Goal: Task Accomplishment & Management: Manage account settings

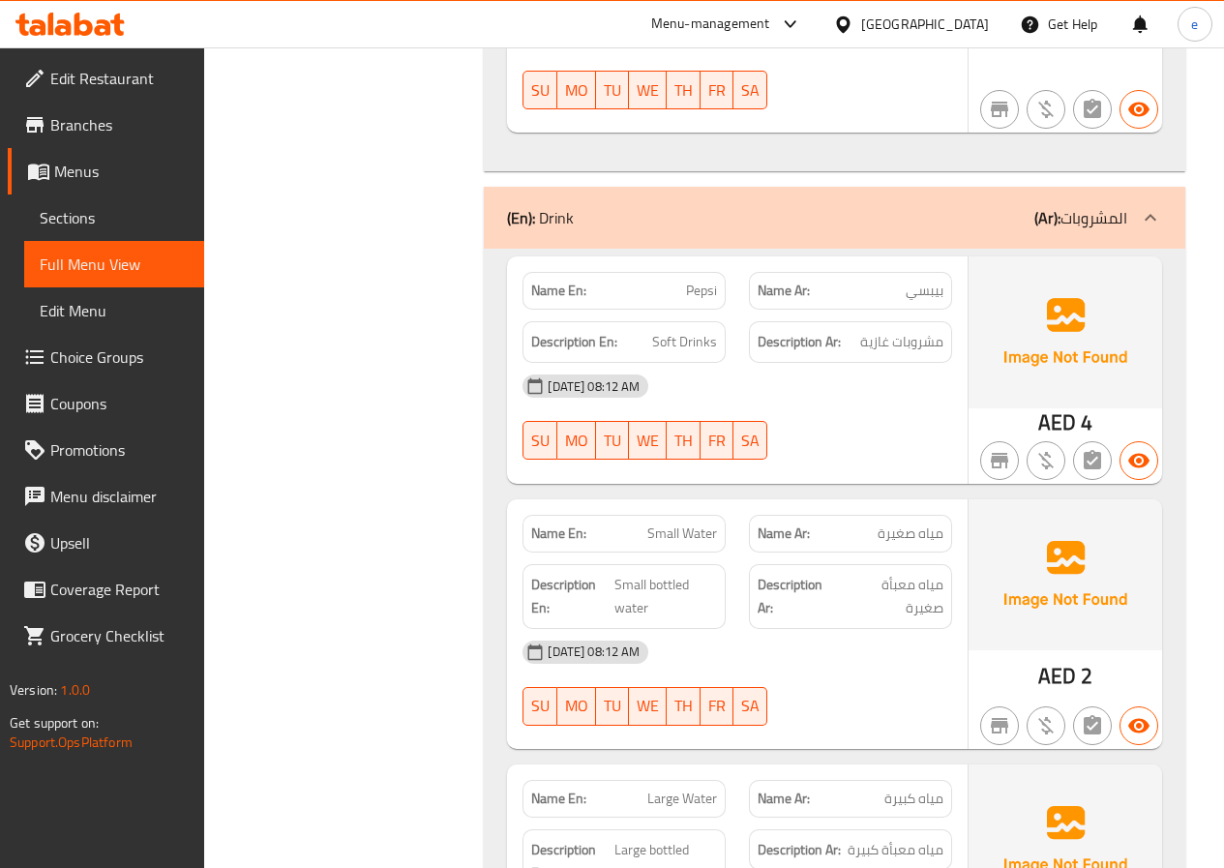
scroll to position [6781, 0]
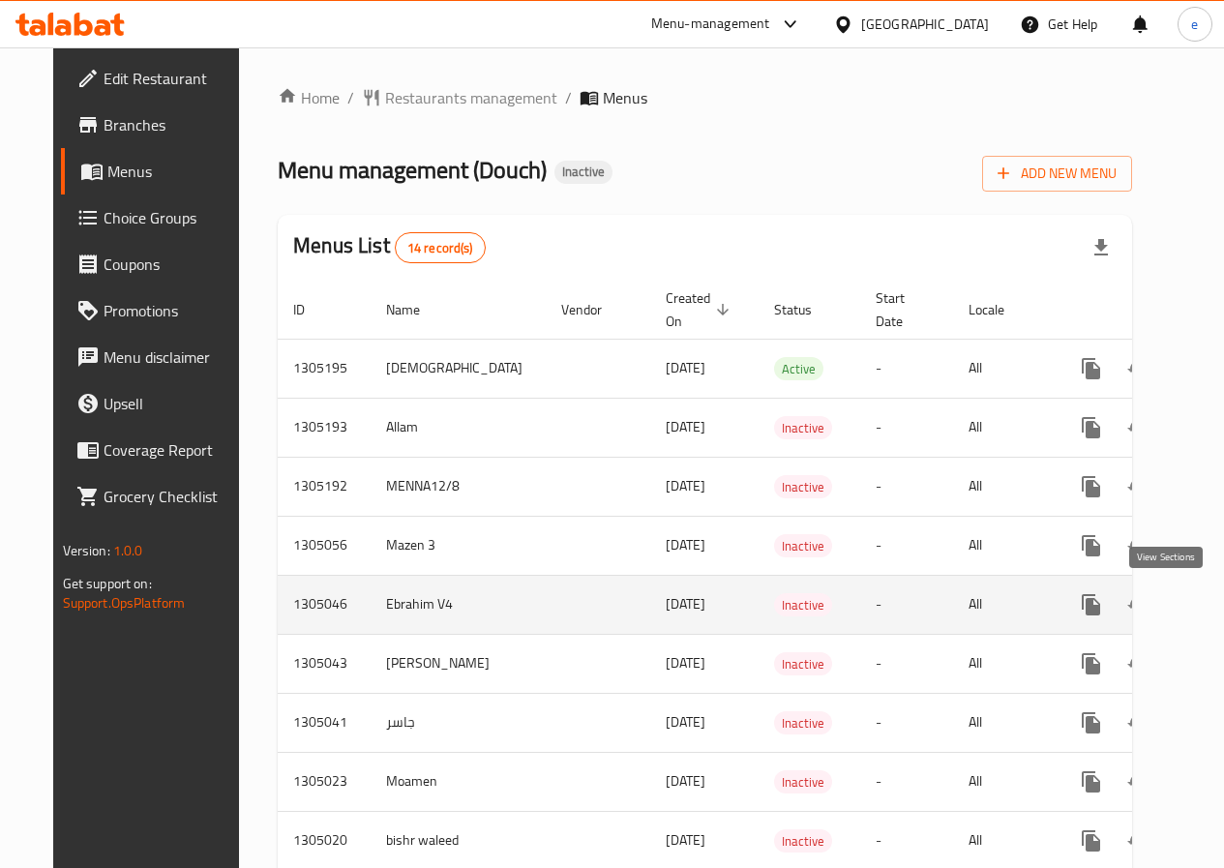
click at [1219, 594] on icon "enhanced table" at bounding box center [1230, 604] width 23 height 23
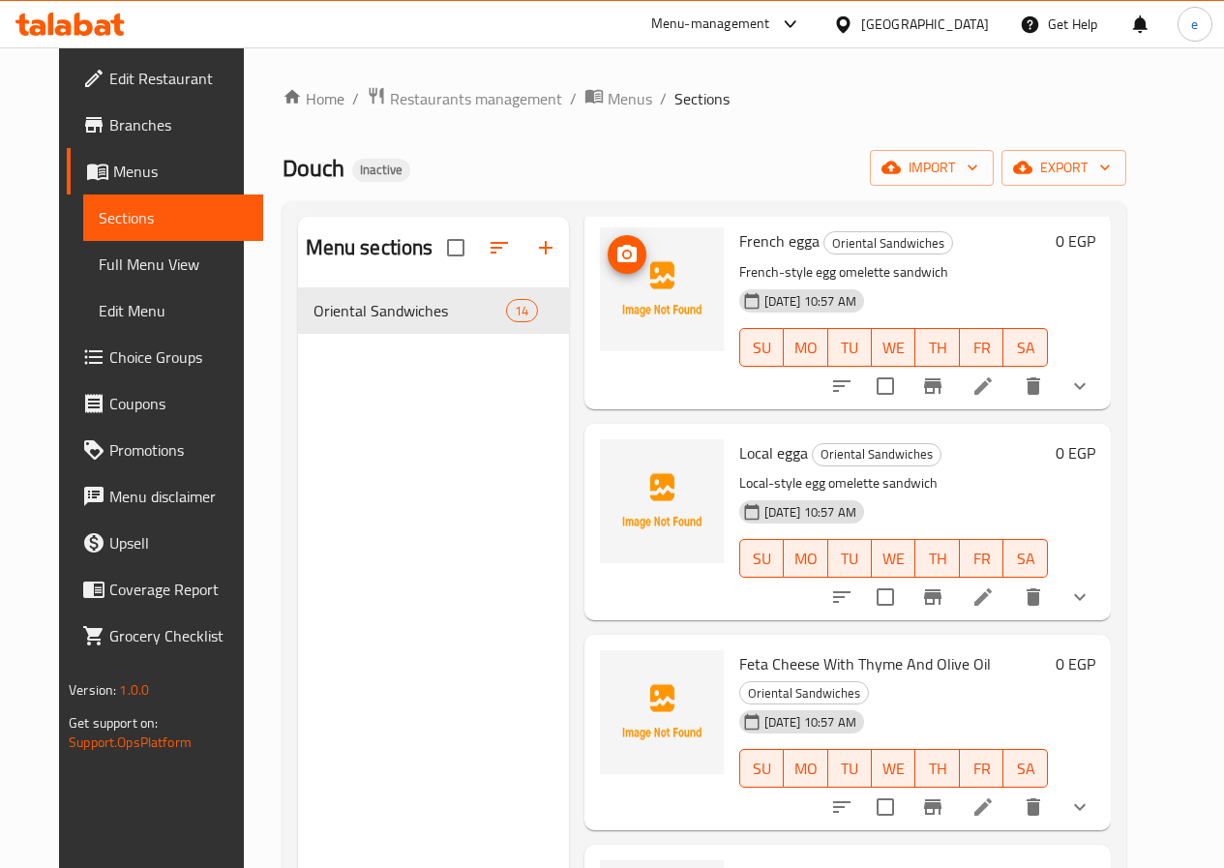
scroll to position [2024, 0]
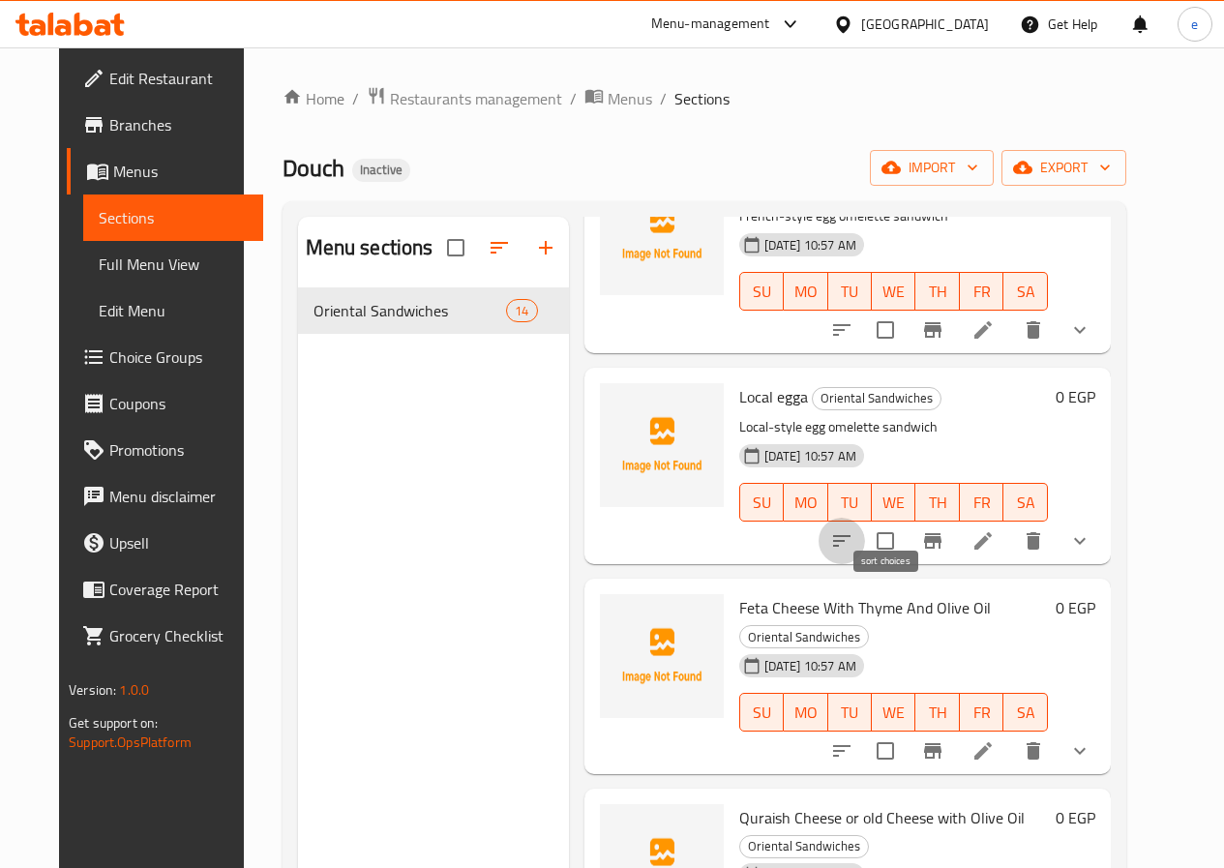
click at [854, 529] on icon "sort-choices" at bounding box center [841, 540] width 23 height 23
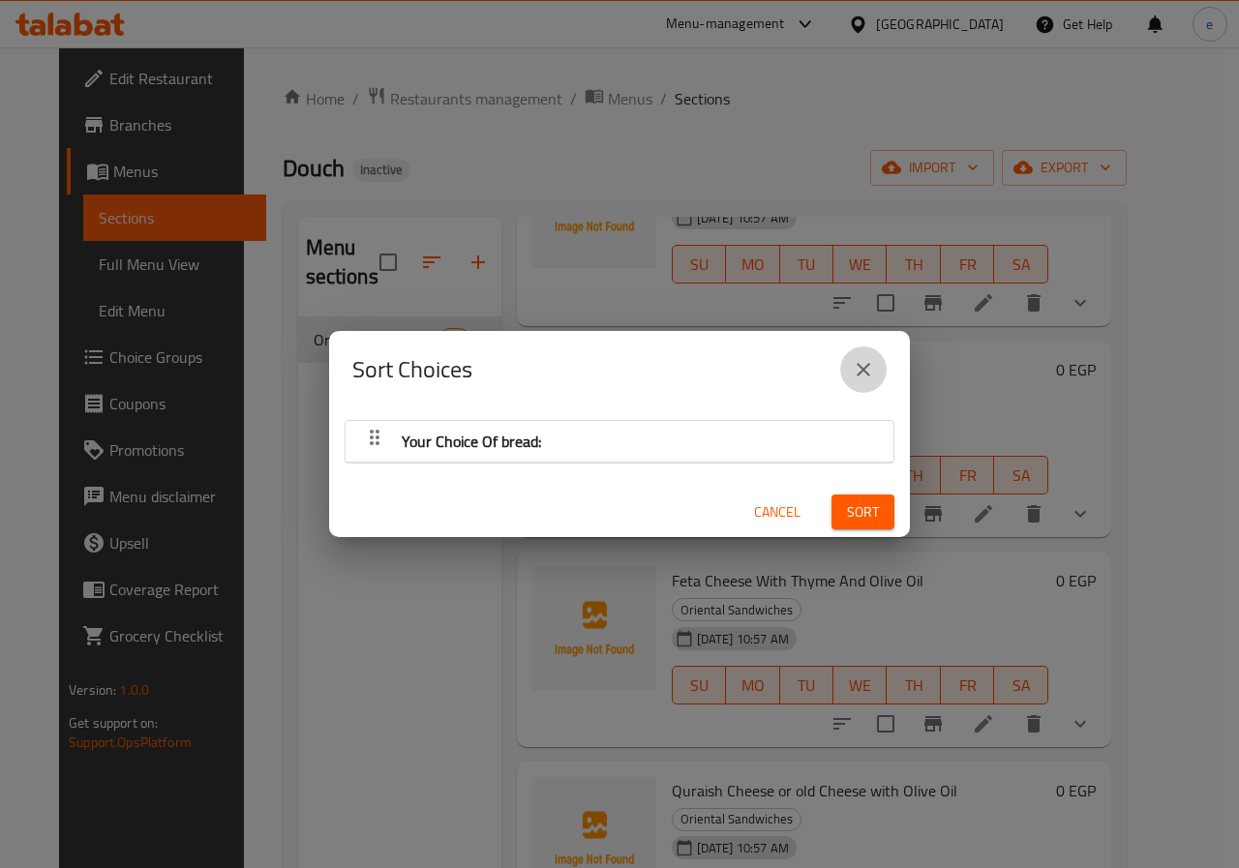
click at [858, 358] on icon "close" at bounding box center [863, 369] width 23 height 23
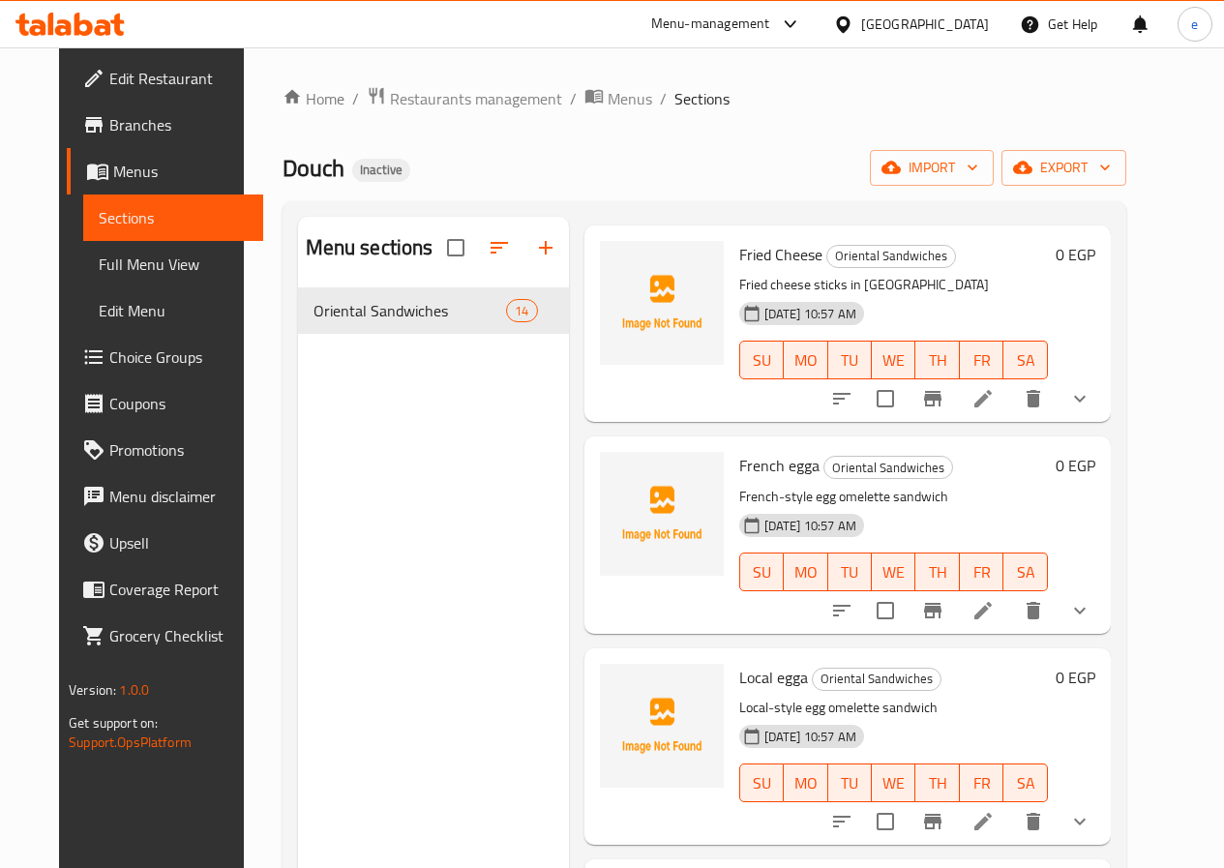
scroll to position [1734, 0]
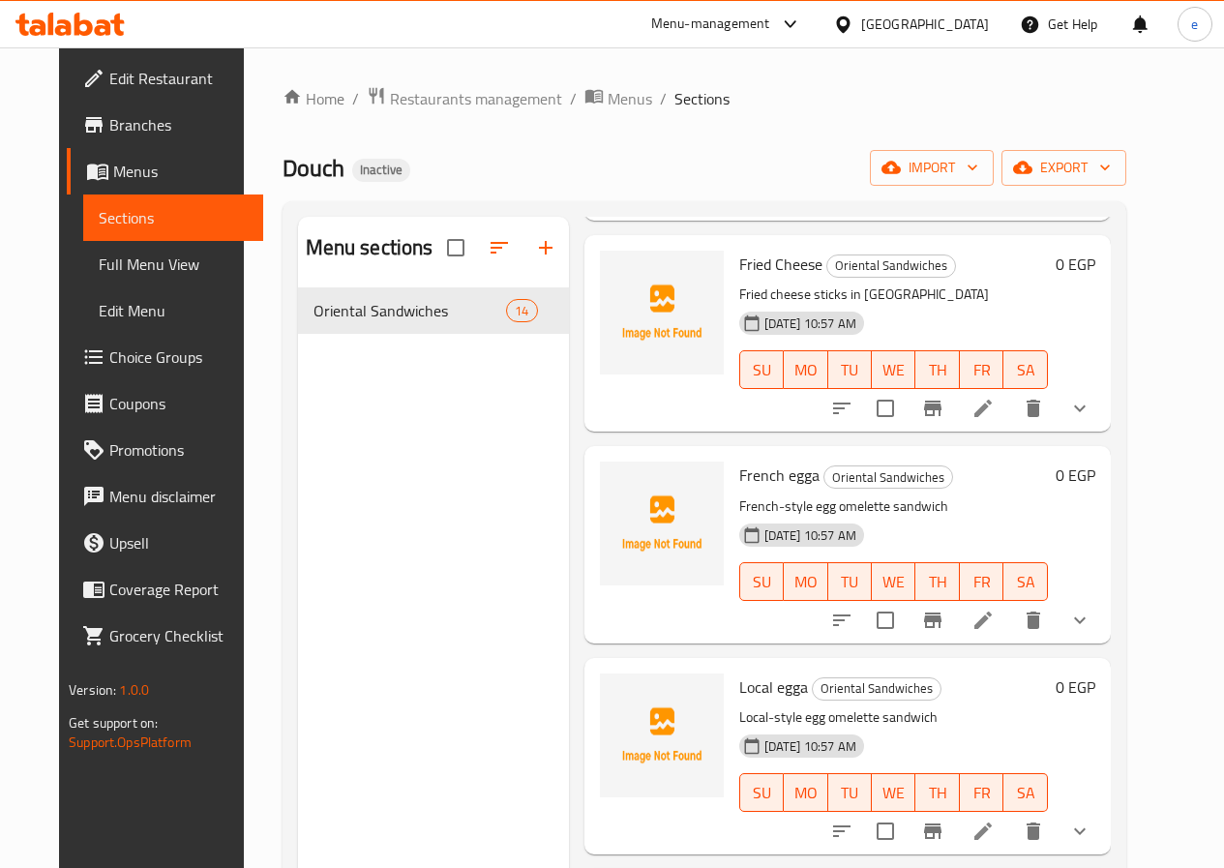
click at [102, 258] on span "Full Menu View" at bounding box center [173, 264] width 149 height 23
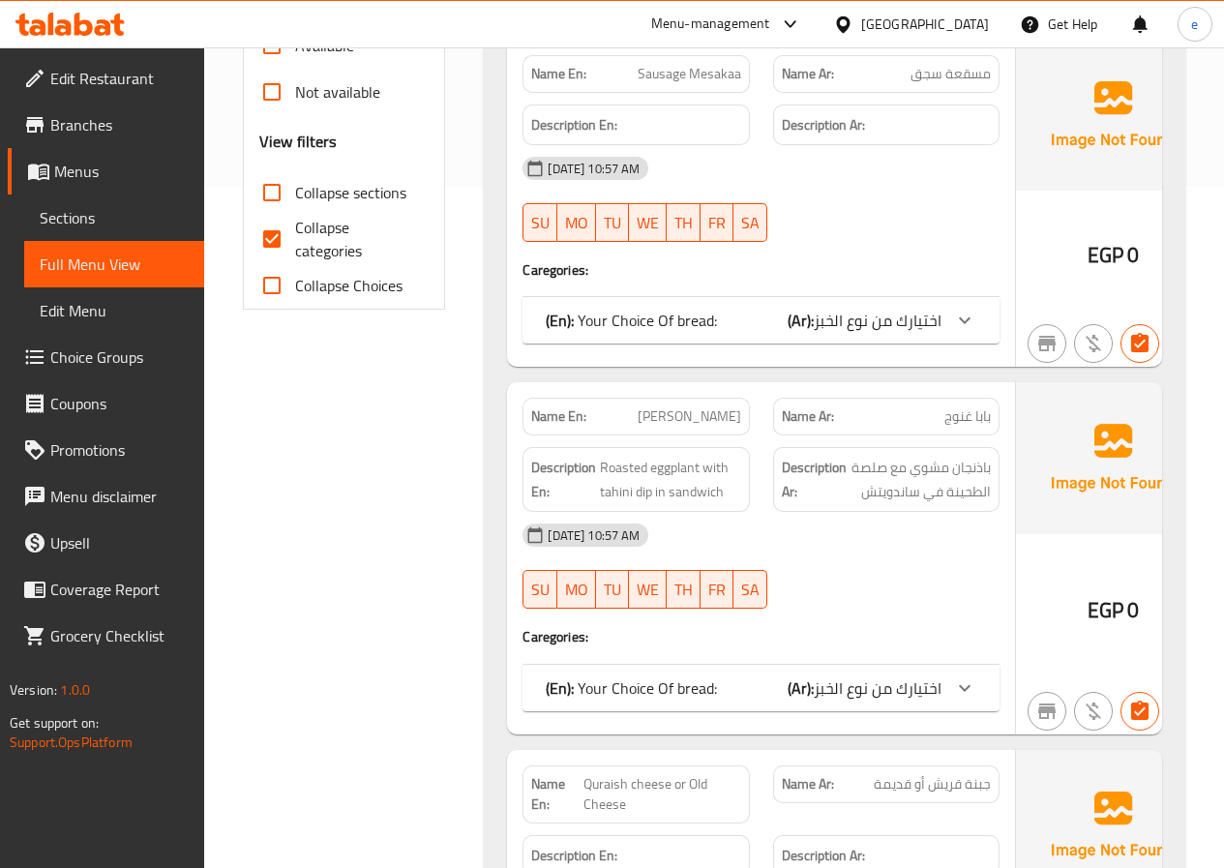
scroll to position [484, 0]
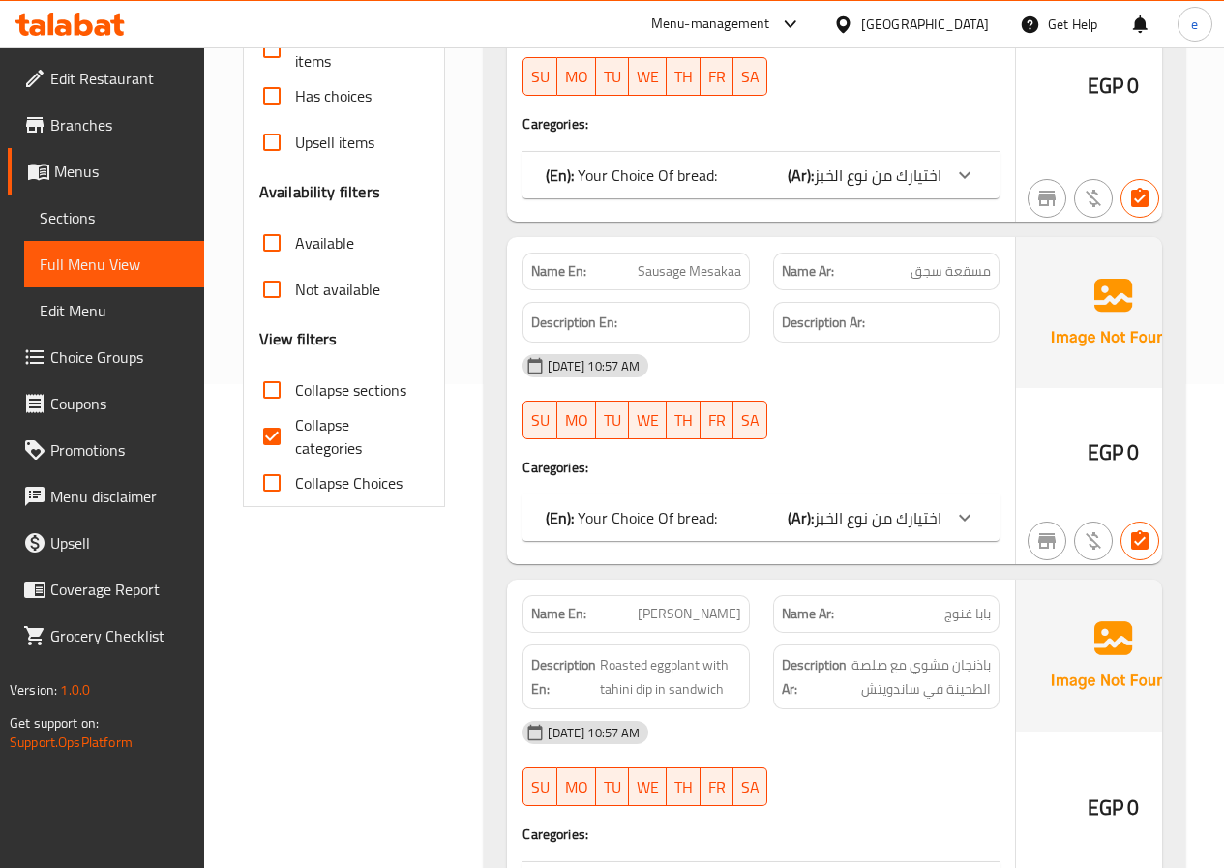
click at [322, 436] on span "Collapse categories" at bounding box center [354, 436] width 119 height 46
click at [295, 436] on input "Collapse categories" at bounding box center [272, 436] width 46 height 46
checkbox input "false"
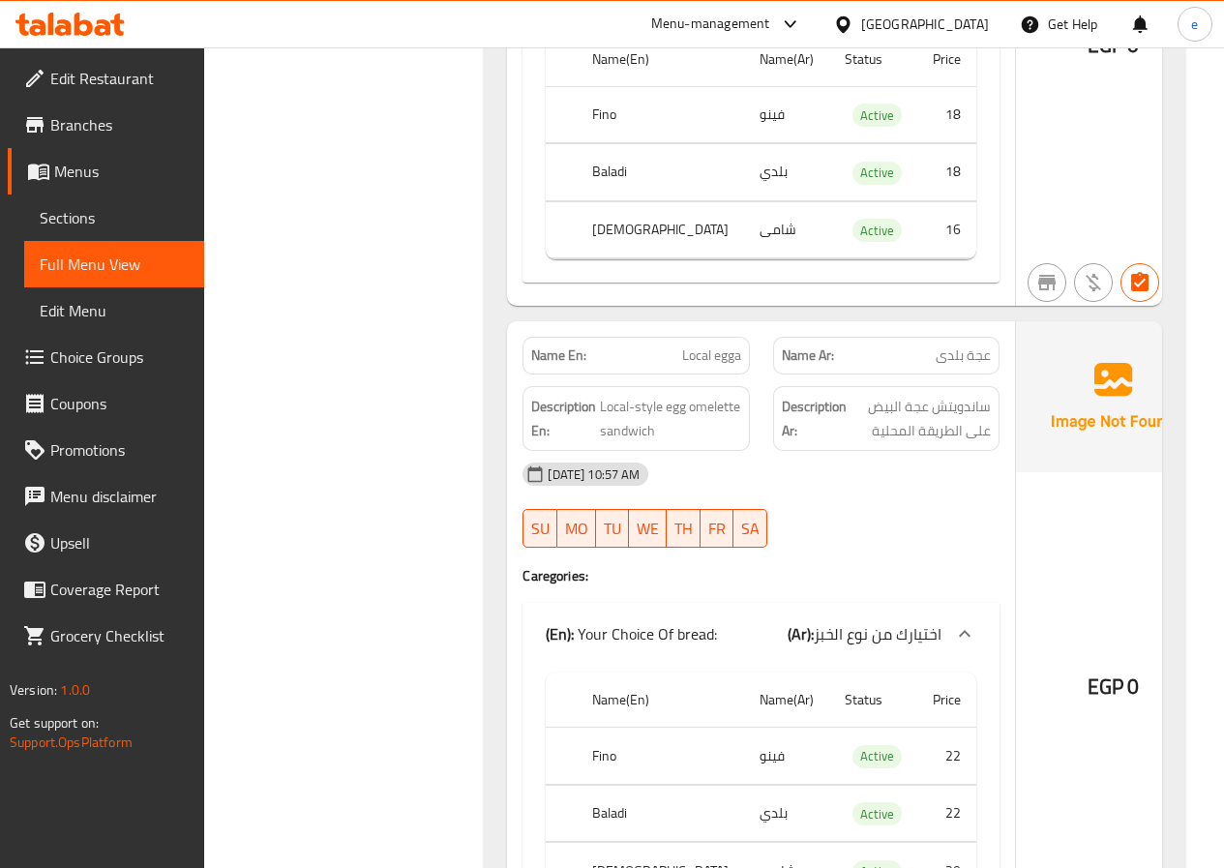
scroll to position [9280, 0]
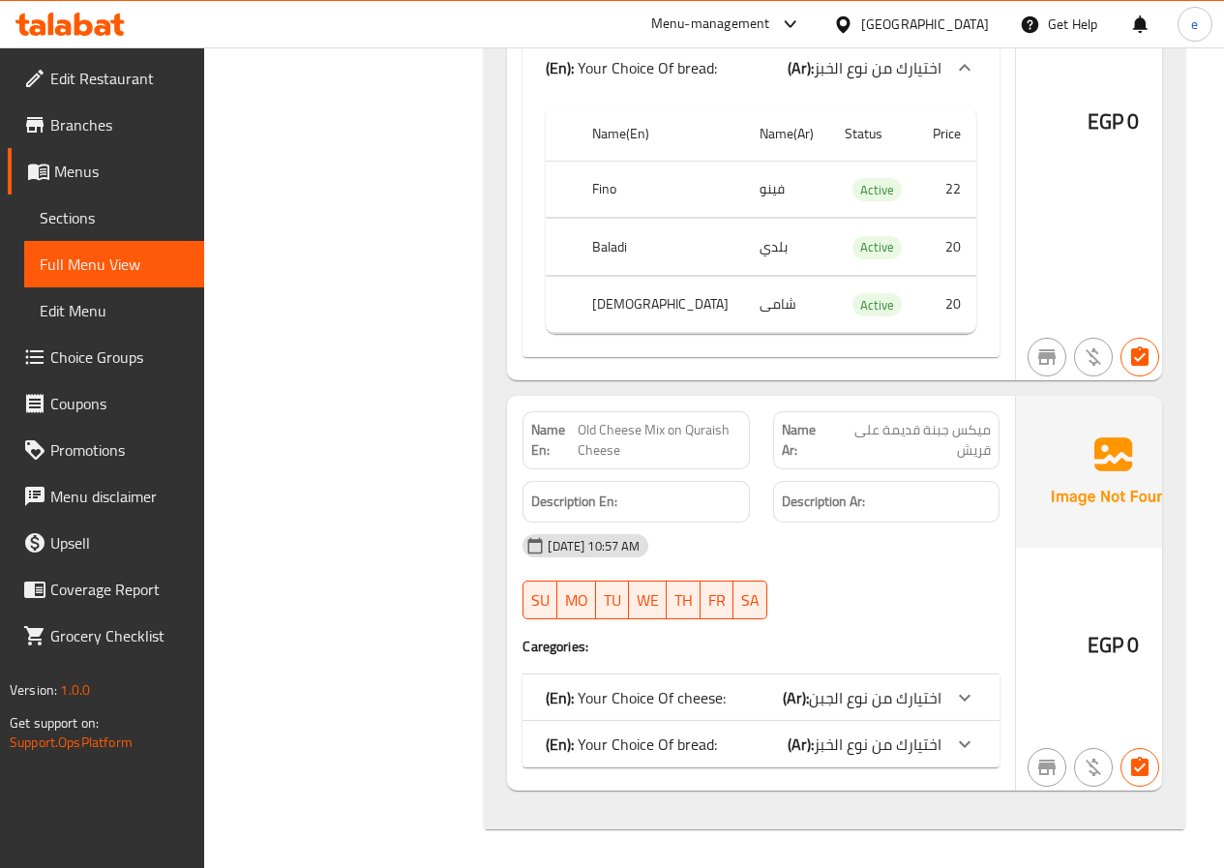
scroll to position [8726, 0]
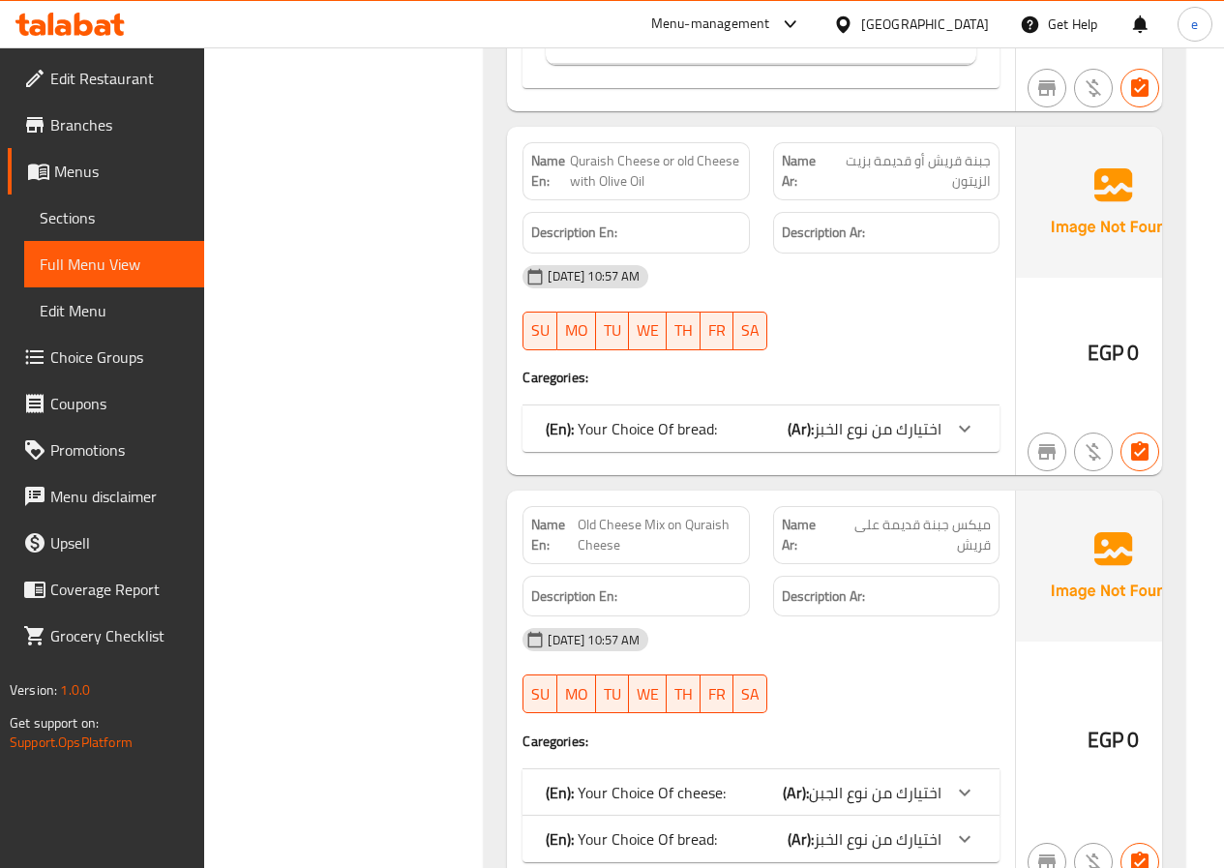
scroll to position [7952, 0]
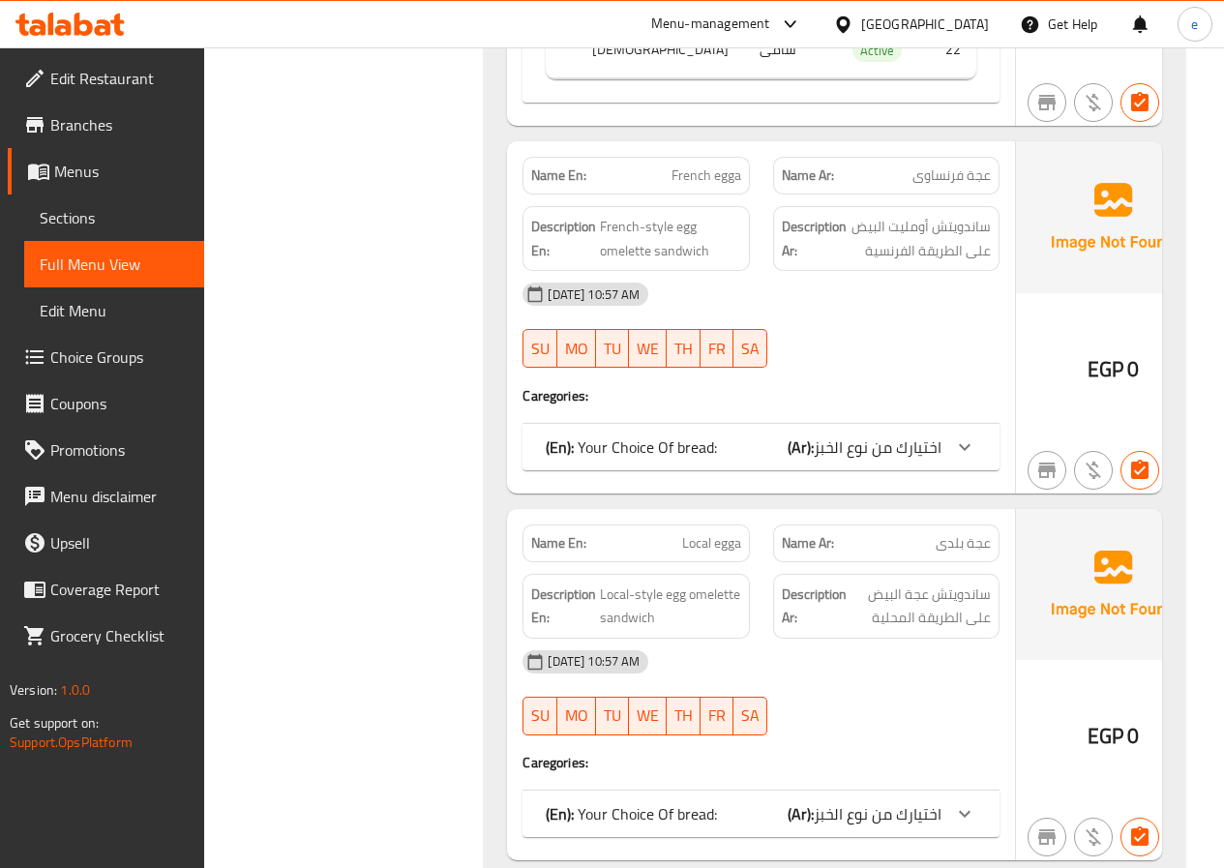
scroll to position [5919, 0]
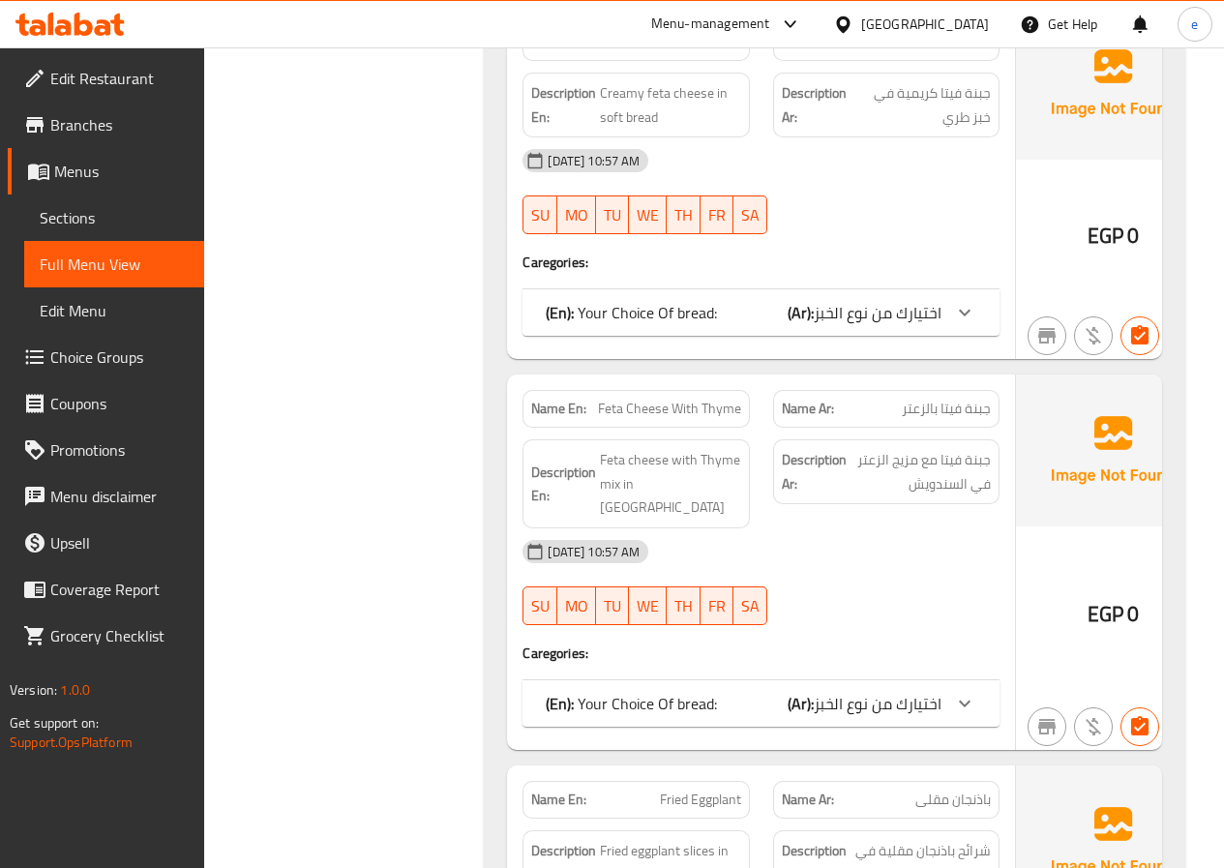
scroll to position [2823, 0]
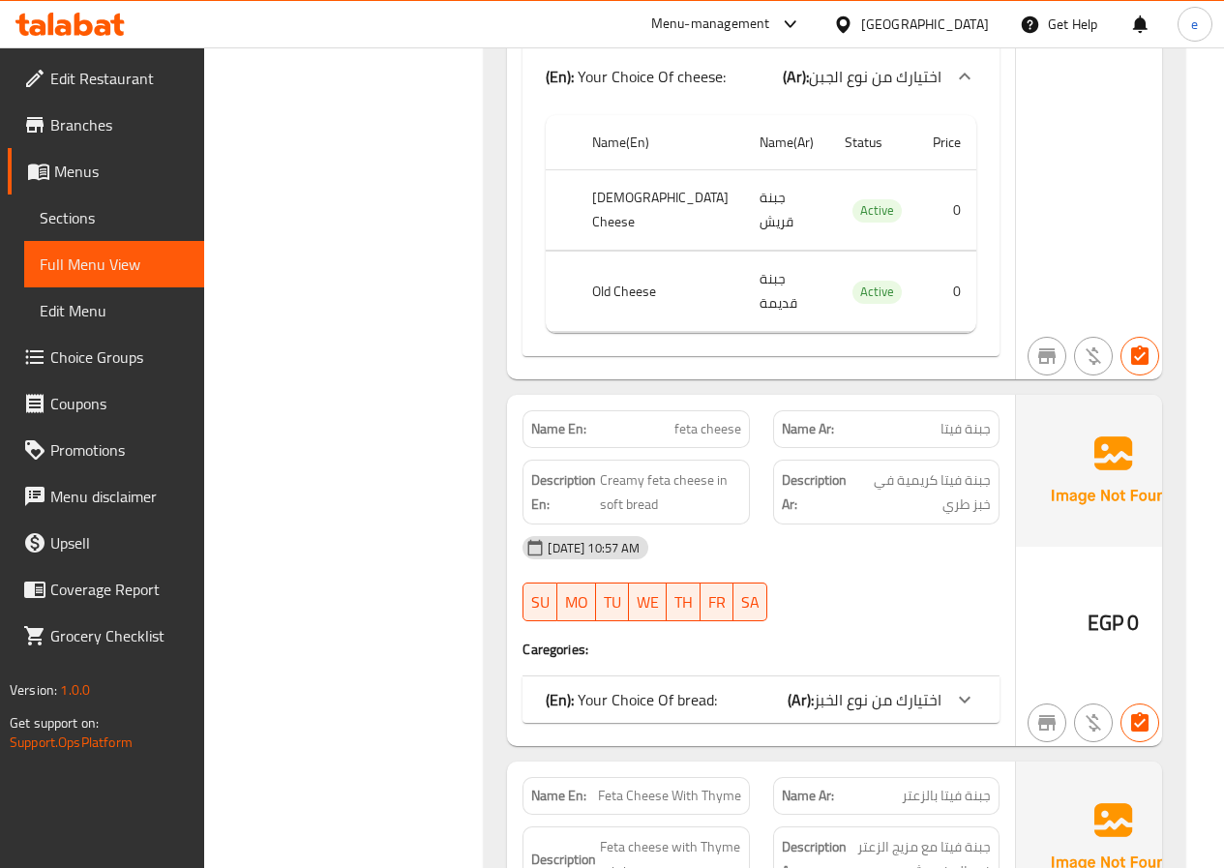
click at [103, 164] on span "Menus" at bounding box center [121, 171] width 135 height 23
